Goal: Information Seeking & Learning: Learn about a topic

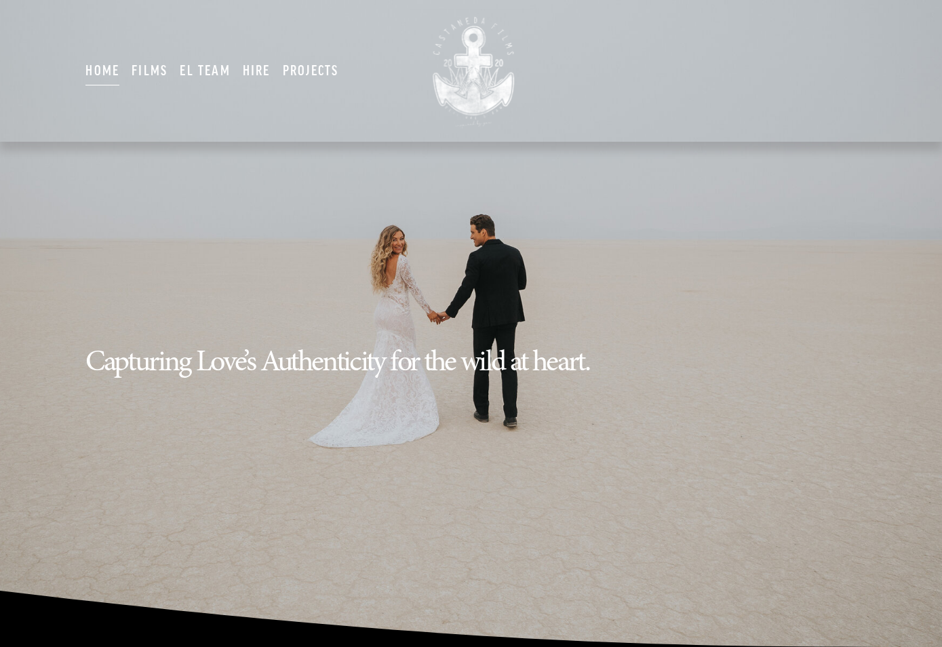
click at [197, 73] on link "EL TEAM" at bounding box center [205, 70] width 50 height 33
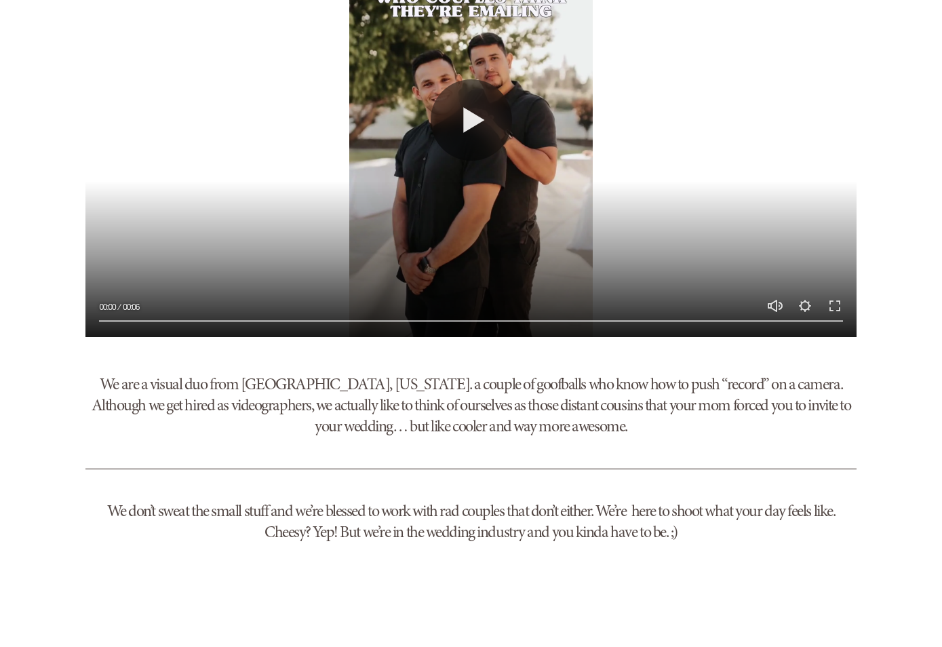
scroll to position [814, 0]
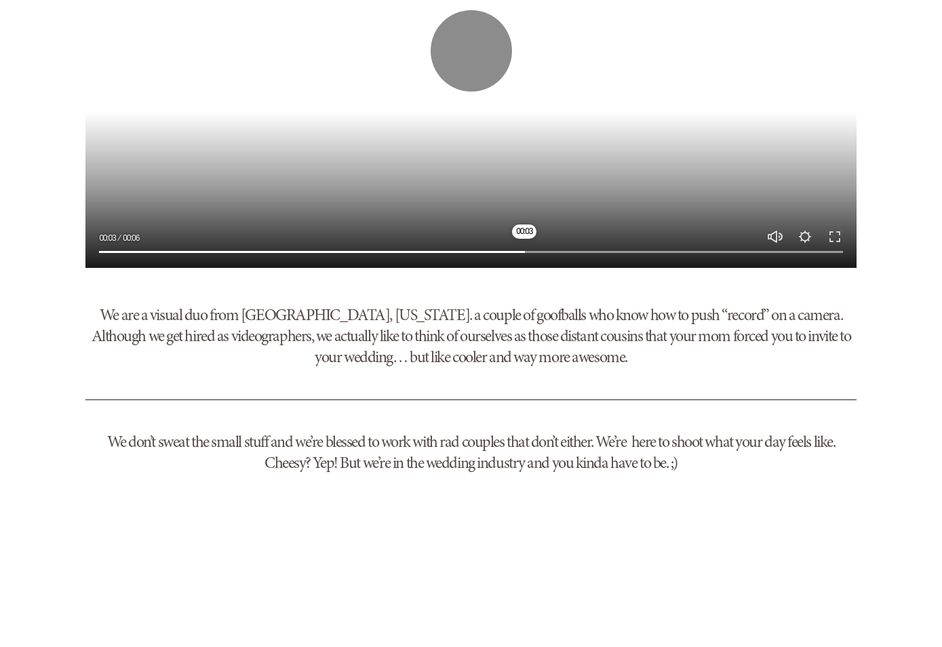
drag, startPoint x: 401, startPoint y: 248, endPoint x: 543, endPoint y: 344, distance: 170.9
click at [544, 256] on input "Seek" at bounding box center [470, 251] width 743 height 9
type input "*****"
click at [490, 338] on h3 "We are a visual duo from Reno, Nevada. a couple of goofballs who know how to pu…" at bounding box center [470, 336] width 770 height 64
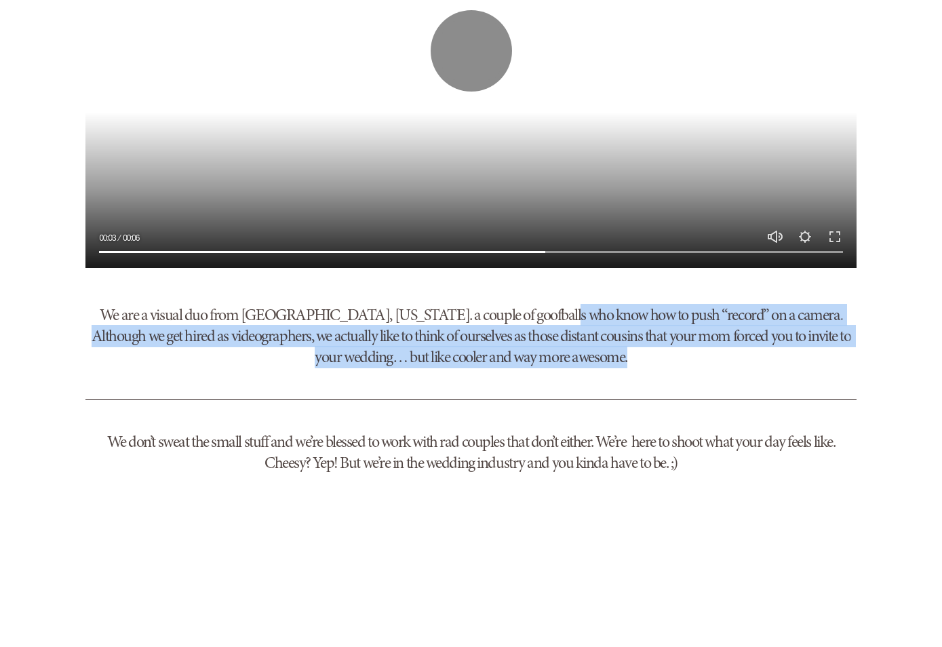
drag, startPoint x: 543, startPoint y: 324, endPoint x: 589, endPoint y: 382, distance: 74.3
click at [589, 382] on div "Play 00:03 00:06 Unmute Mute Settings Speed Normal Speed Go back to previous me…" at bounding box center [470, 90] width 793 height 788
click at [591, 376] on div "We are a visual duo from Reno, Nevada. a couple of goofballs who know how to pu…" at bounding box center [470, 336] width 793 height 87
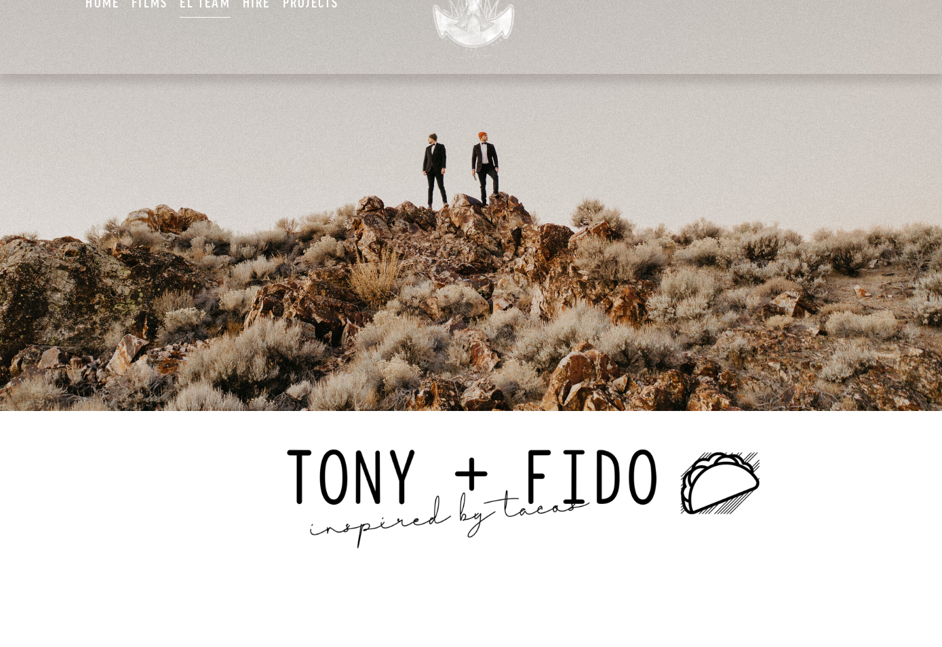
scroll to position [0, 0]
